Goal: Task Accomplishment & Management: Complete application form

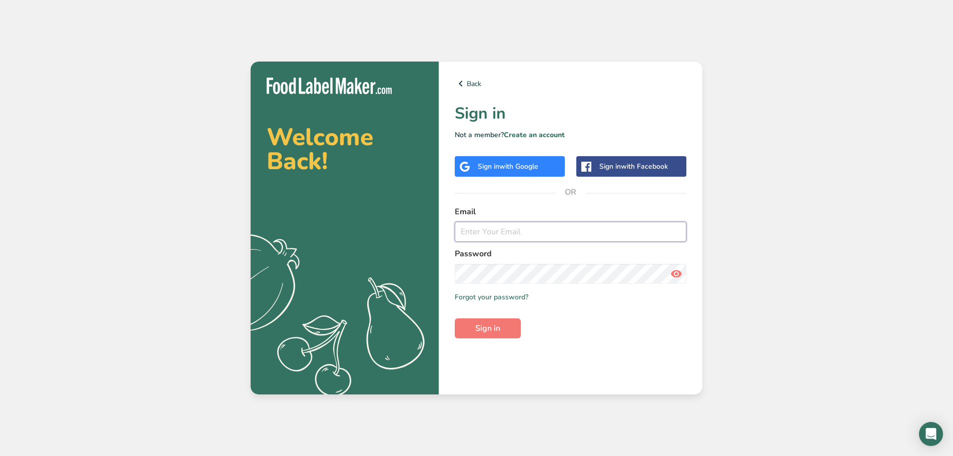
click at [490, 236] on input "email" at bounding box center [571, 232] width 232 height 20
type input "[PERSON_NAME][EMAIL_ADDRESS][DOMAIN_NAME]"
click at [455, 318] on button "Sign in" at bounding box center [488, 328] width 66 height 20
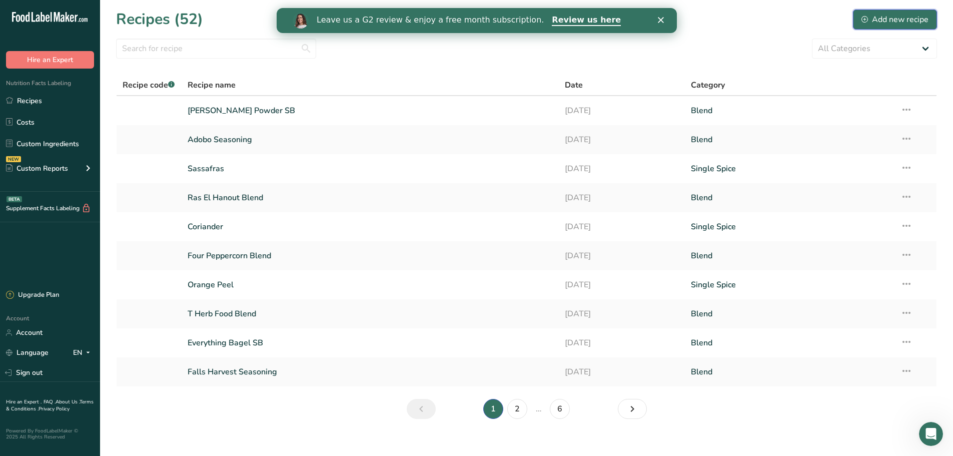
drag, startPoint x: 892, startPoint y: 21, endPoint x: 874, endPoint y: 27, distance: 18.3
click at [892, 21] on div "Add new recipe" at bounding box center [894, 20] width 67 height 12
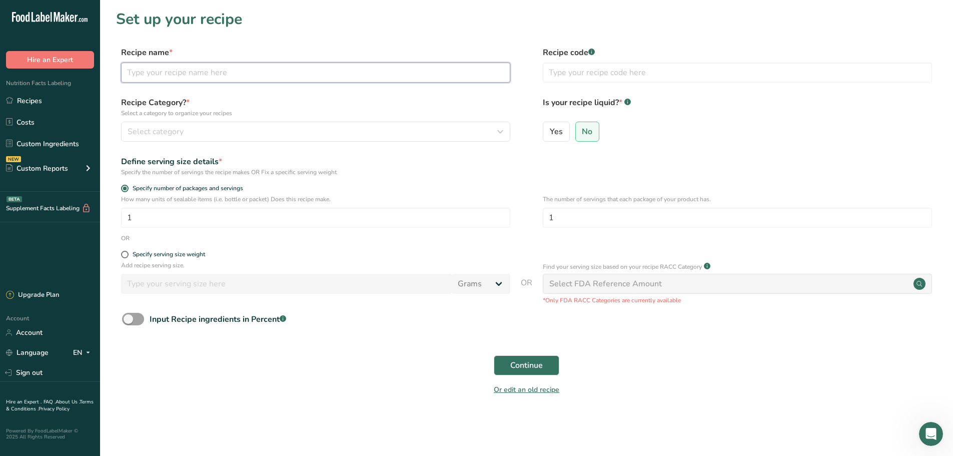
click at [240, 76] on input "text" at bounding box center [315, 73] width 389 height 20
type input "Garlic Pepper"
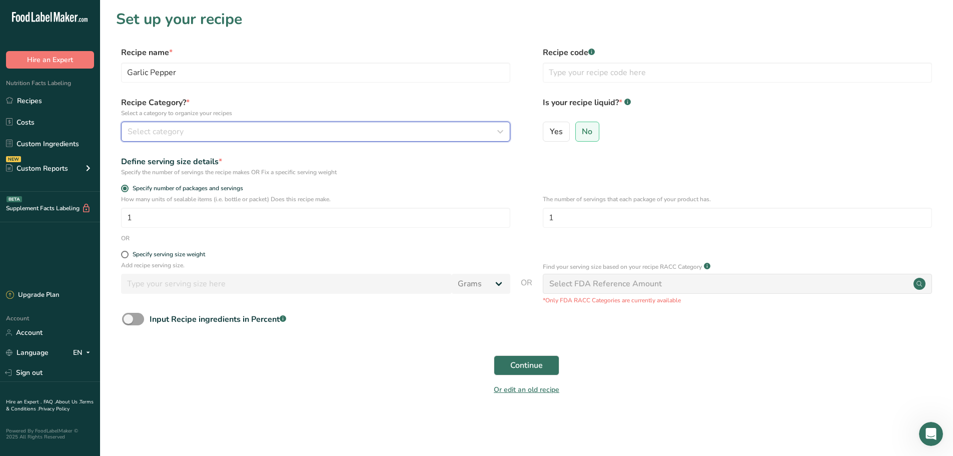
click at [220, 131] on div "Select category" at bounding box center [313, 132] width 370 height 12
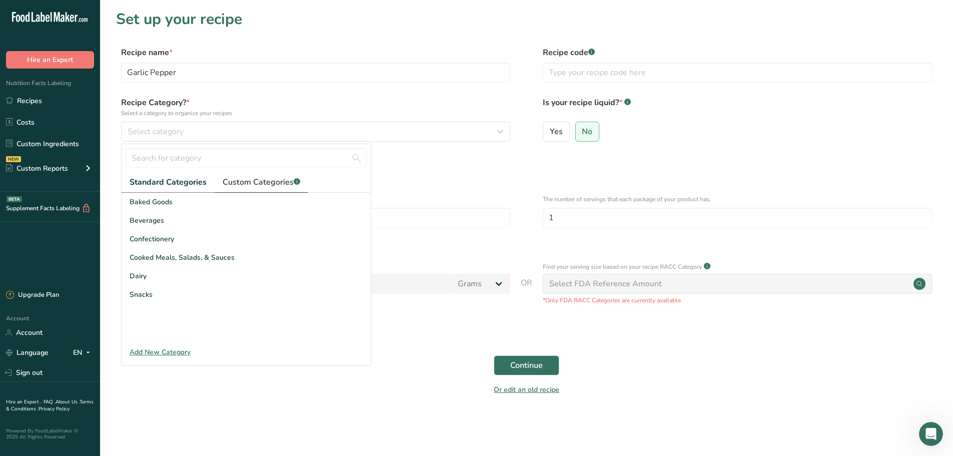
click at [245, 182] on span "Custom Categories .a-a{fill:#347362;}.b-a{fill:#fff;}" at bounding box center [262, 182] width 78 height 12
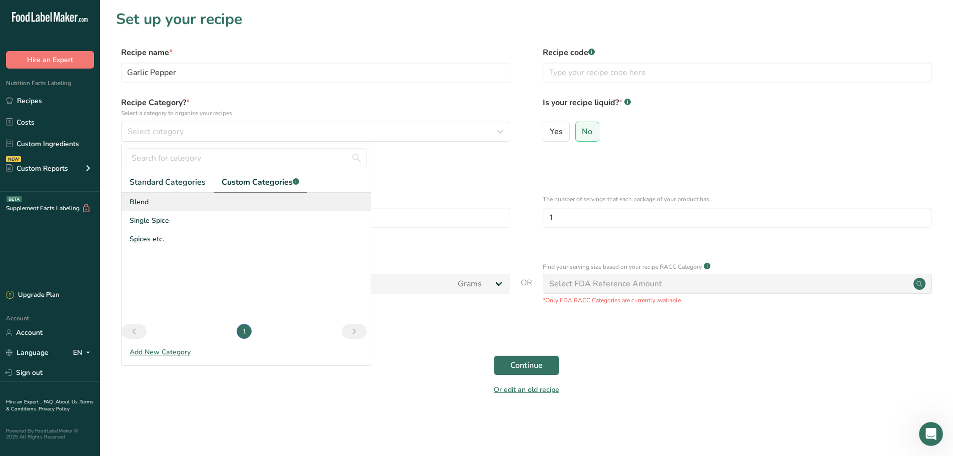
click at [144, 203] on span "Blend" at bounding box center [139, 202] width 19 height 11
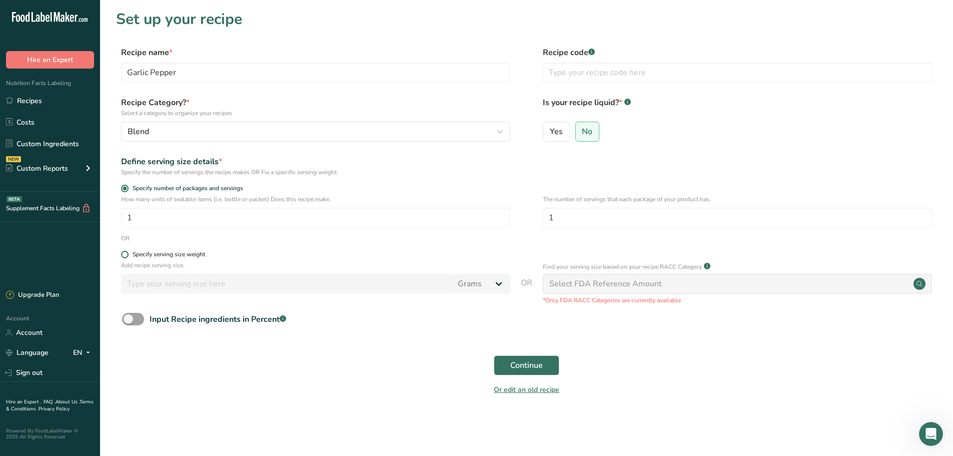
click at [126, 255] on span at bounding box center [125, 255] width 8 height 8
click at [126, 255] on input "Specify serving size weight" at bounding box center [124, 254] width 7 height 7
radio input "true"
radio input "false"
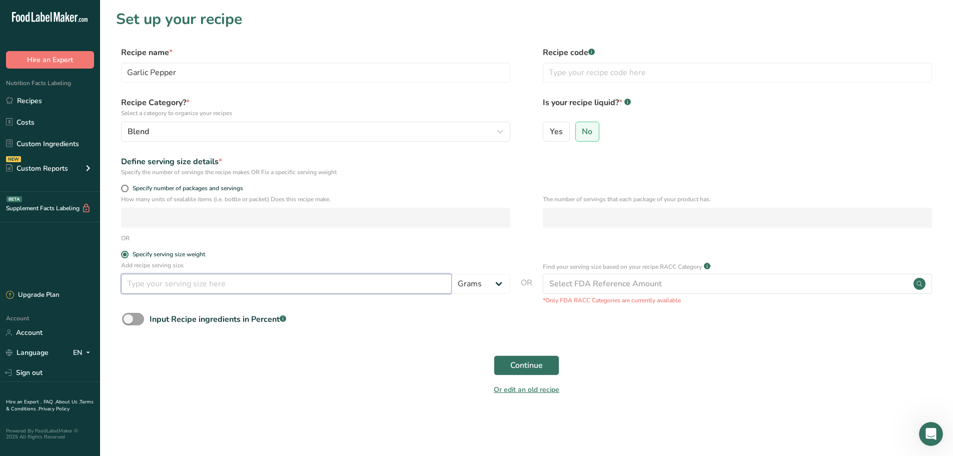
click at [141, 282] on input "number" at bounding box center [286, 284] width 331 height 20
type input "100"
click at [534, 365] on span "Continue" at bounding box center [526, 365] width 33 height 12
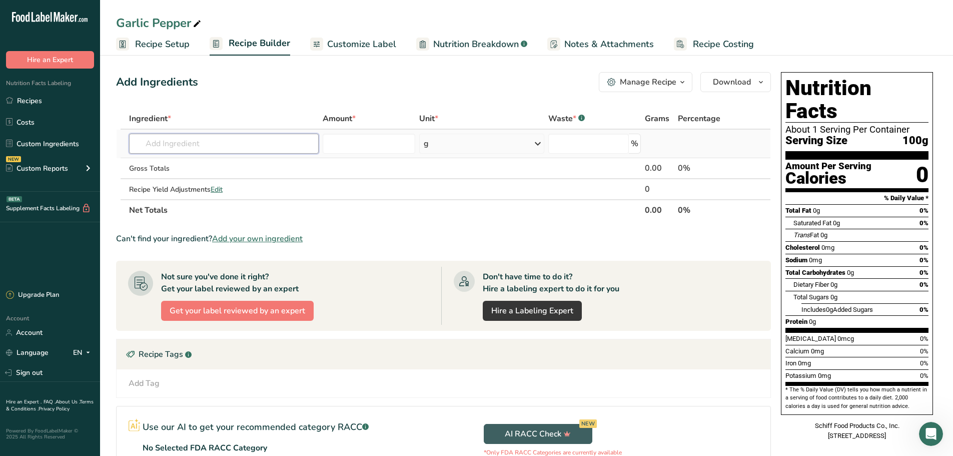
click at [180, 146] on input "text" at bounding box center [224, 144] width 190 height 20
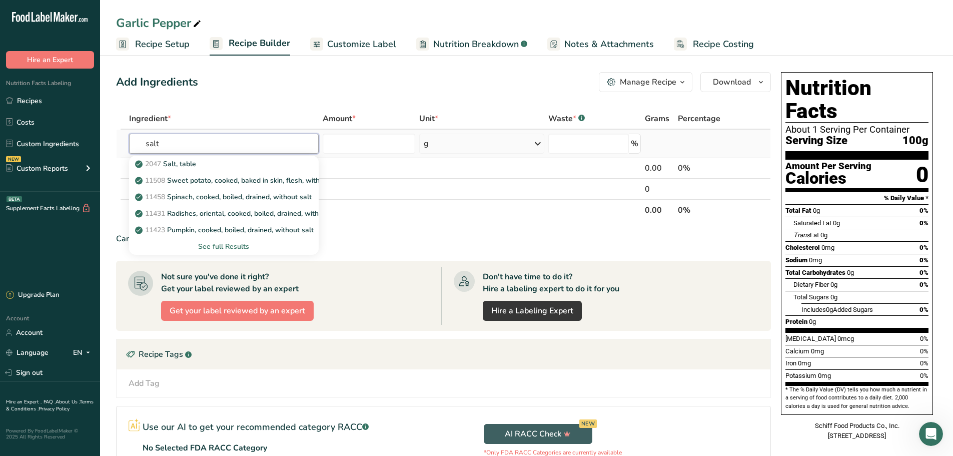
type input "salt"
click at [234, 245] on div "See full Results" at bounding box center [224, 246] width 174 height 11
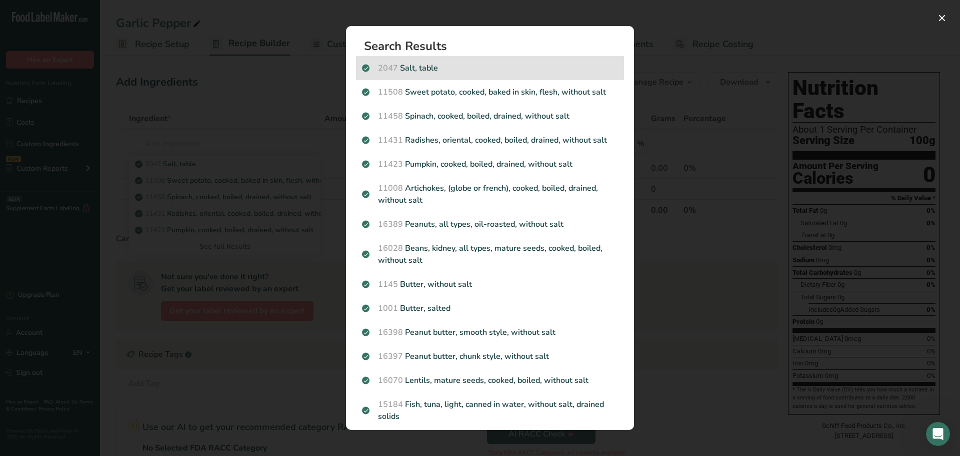
click at [414, 67] on p "2047 Salt, table" at bounding box center [490, 68] width 256 height 12
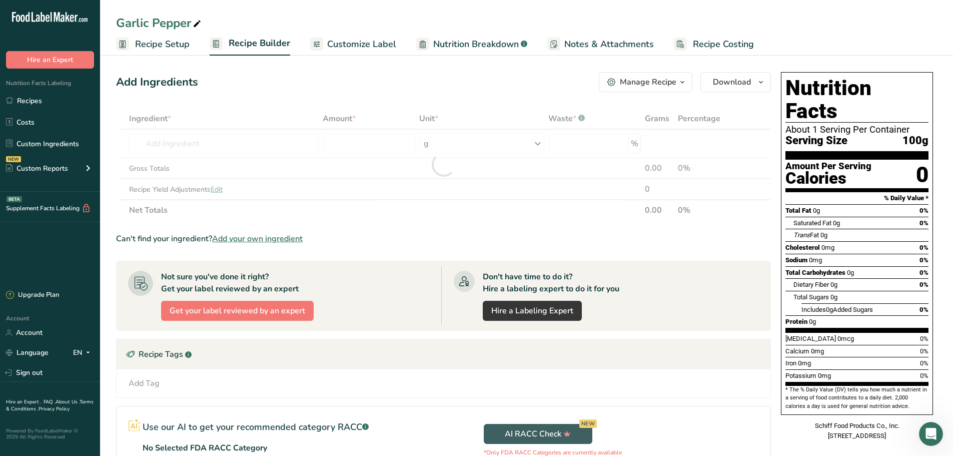
type input "0"
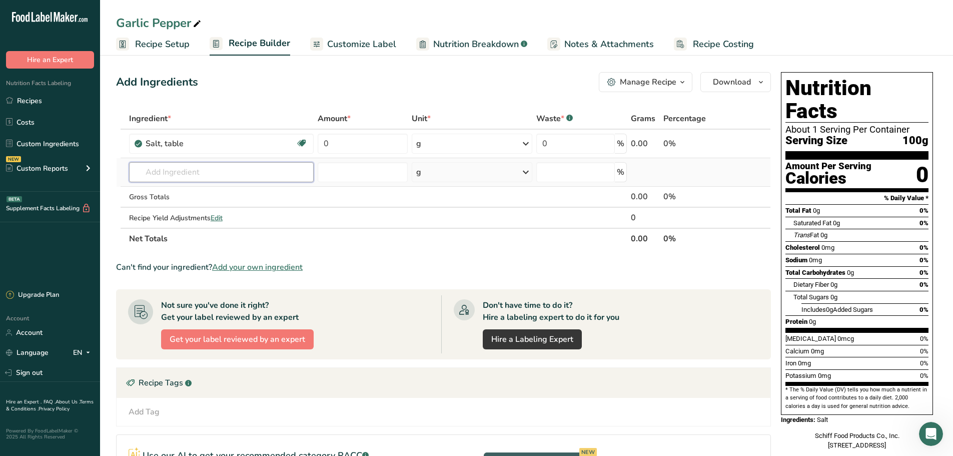
click at [176, 172] on input "text" at bounding box center [221, 172] width 185 height 20
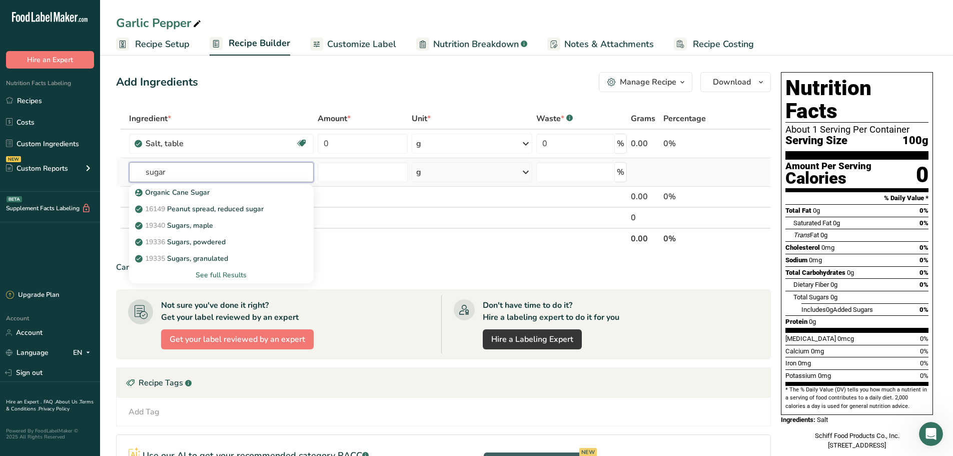
type input "sugar"
click at [214, 274] on div "See full Results" at bounding box center [221, 275] width 169 height 11
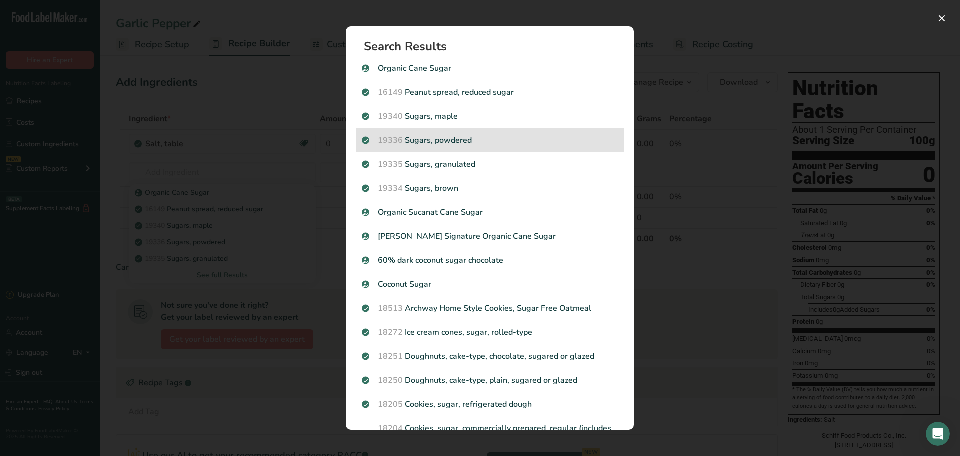
click at [437, 140] on p "19336 Sugars, powdered" at bounding box center [490, 140] width 256 height 12
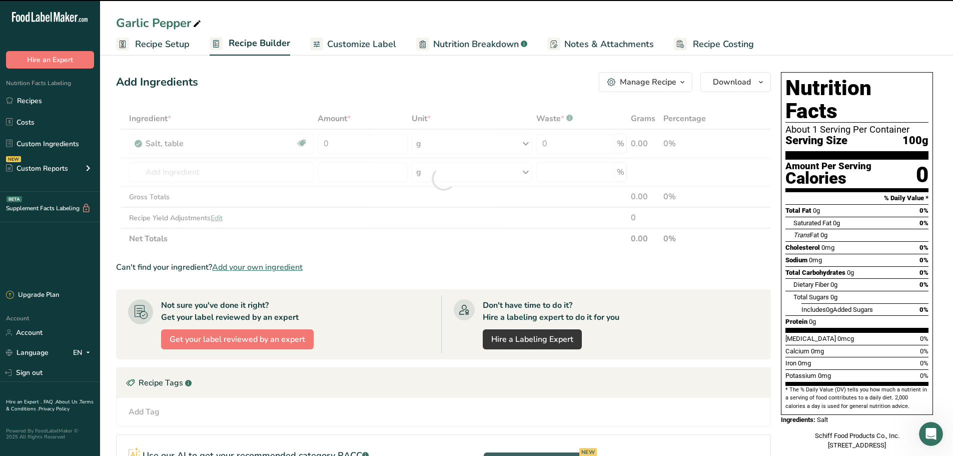
type input "0"
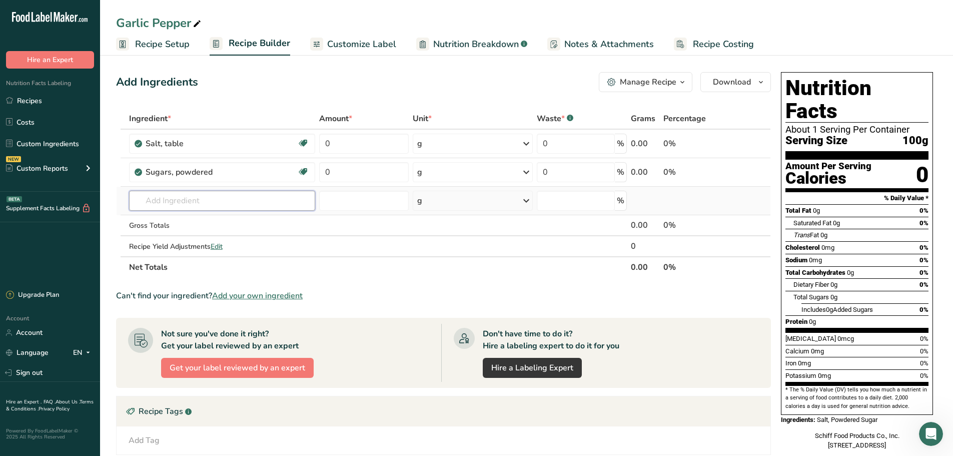
click at [195, 204] on input "text" at bounding box center [222, 201] width 186 height 20
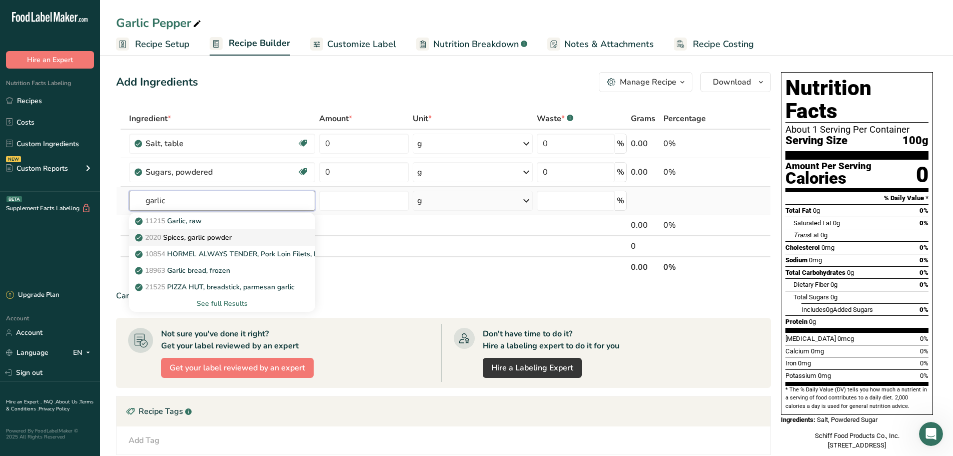
type input "garlic"
click at [197, 235] on p "2020 Spices, garlic powder" at bounding box center [184, 237] width 95 height 11
type input "Spices, garlic powder"
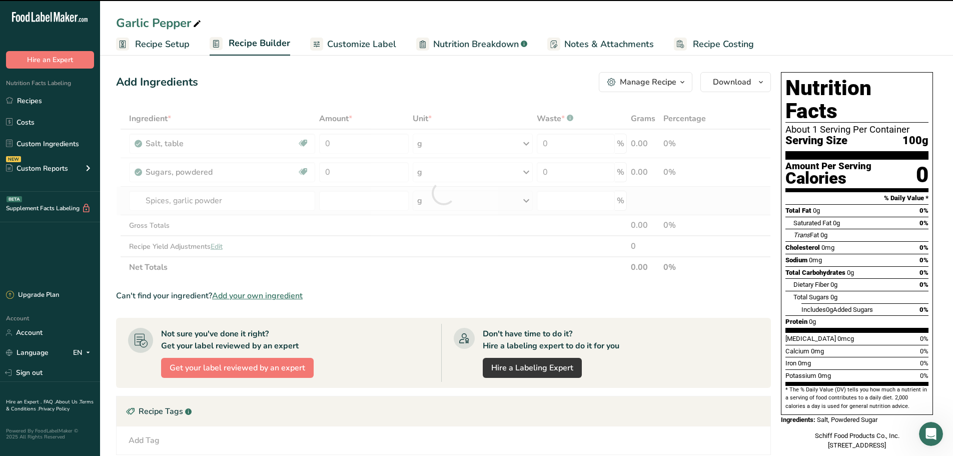
type input "0"
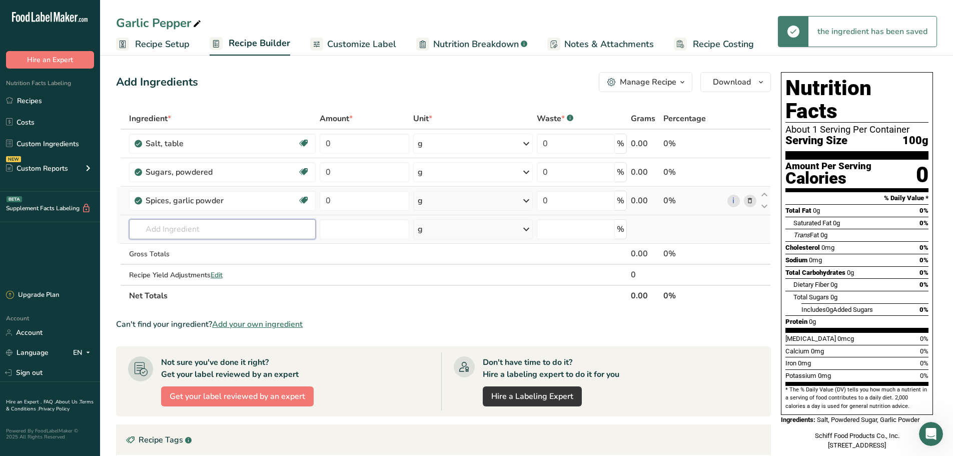
click at [188, 229] on input "text" at bounding box center [222, 229] width 187 height 20
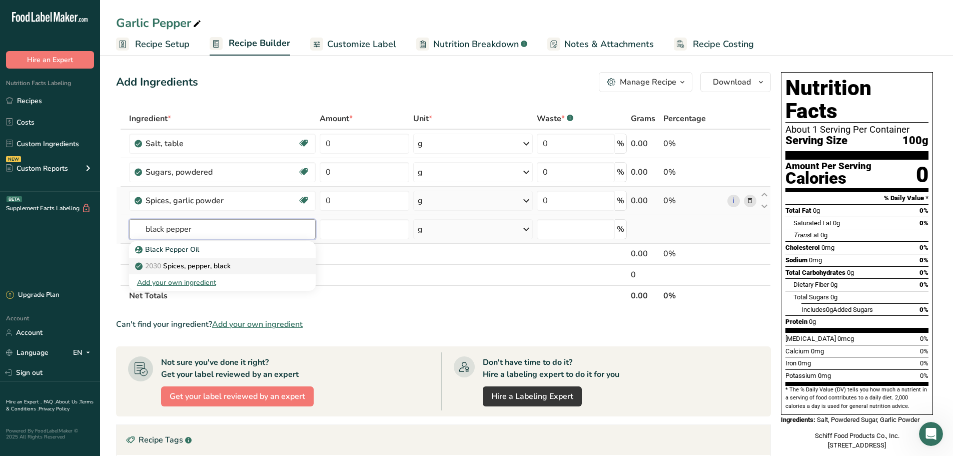
type input "black pepper"
click at [190, 266] on p "2030 Spices, pepper, black" at bounding box center [184, 266] width 94 height 11
type input "Spices, pepper, black"
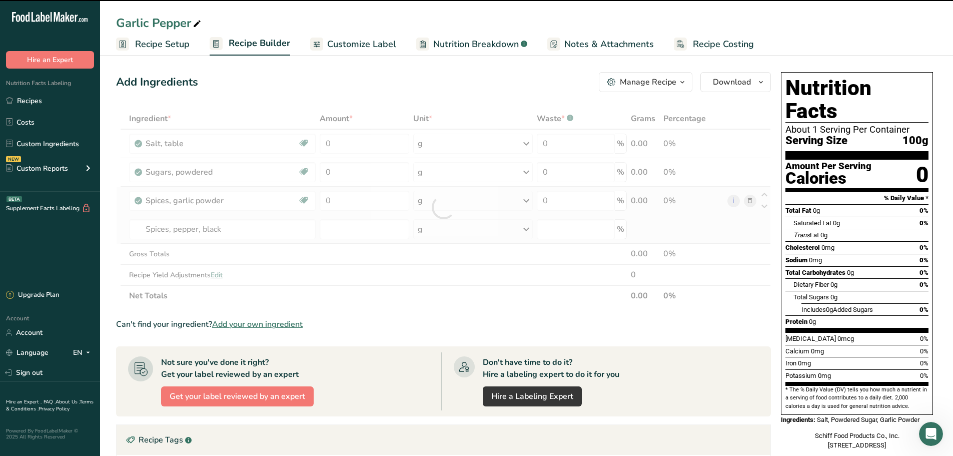
type input "0"
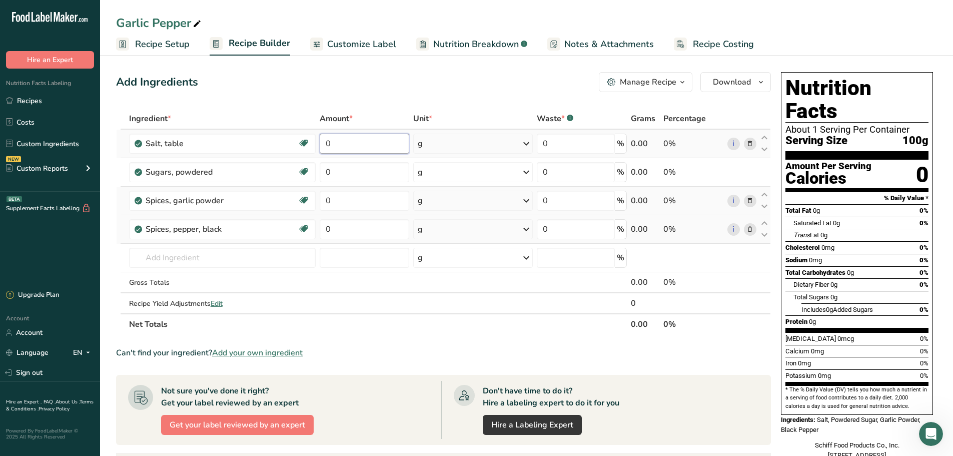
click at [376, 147] on input "0" at bounding box center [365, 144] width 90 height 20
type input "74"
click at [369, 172] on div "Ingredient * Amount * Unit * Waste * .a-a{fill:#347362;}.b-a{fill:#fff;} Grams …" at bounding box center [443, 221] width 655 height 227
type input "12"
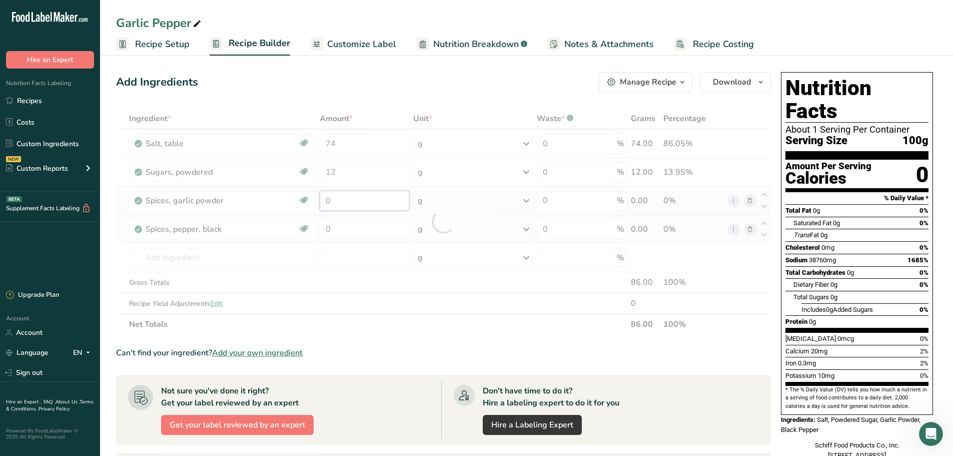
click at [347, 202] on div "Ingredient * Amount * Unit * Waste * .a-a{fill:#347362;}.b-a{fill:#fff;} Grams …" at bounding box center [443, 221] width 655 height 227
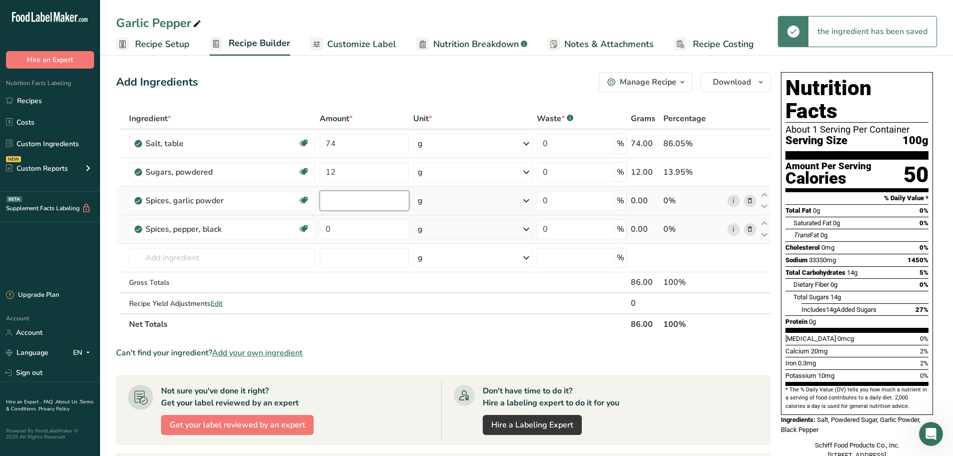
type input "7"
click at [347, 201] on input "7" at bounding box center [365, 201] width 90 height 20
type input "8"
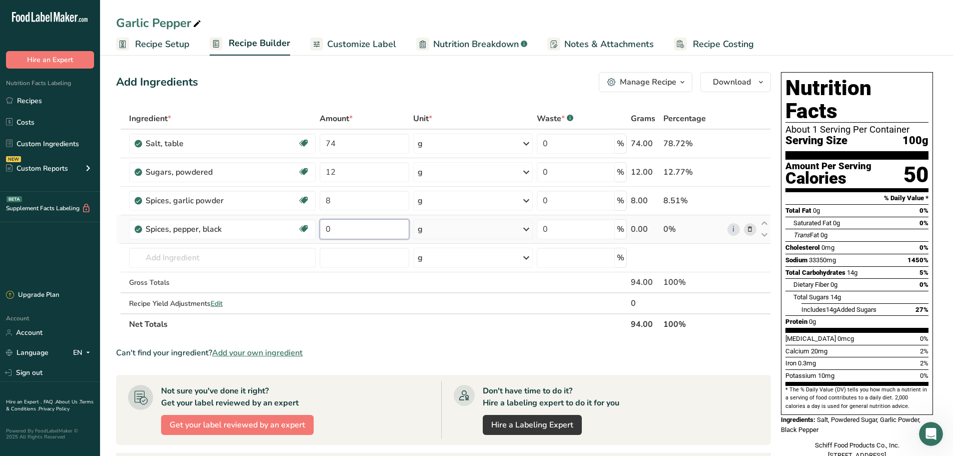
click at [344, 230] on div "Ingredient * Amount * Unit * Waste * .a-a{fill:#347362;}.b-a{fill:#fff;} Grams …" at bounding box center [443, 221] width 655 height 227
type input "7"
click at [343, 142] on div "Ingredient * Amount * Unit * Waste * .a-a{fill:#347362;}.b-a{fill:#fff;} Grams …" at bounding box center [443, 221] width 655 height 227
type input "73"
